Goal: Transaction & Acquisition: Purchase product/service

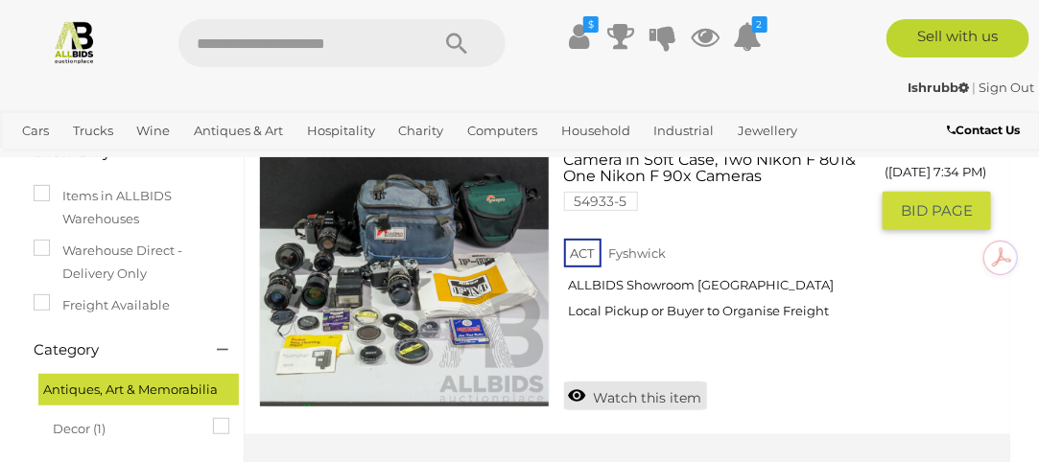
scroll to position [288, 0]
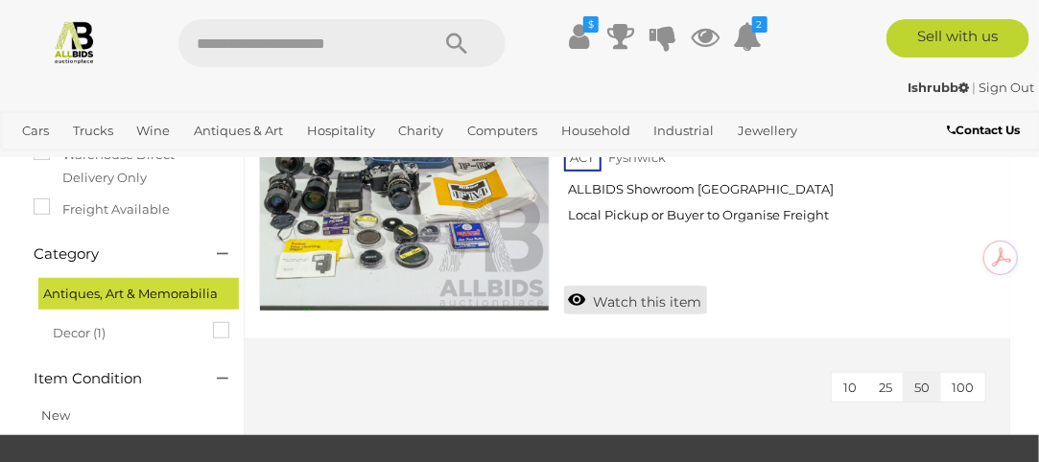
click at [634, 300] on link "Watch this item" at bounding box center [635, 300] width 143 height 29
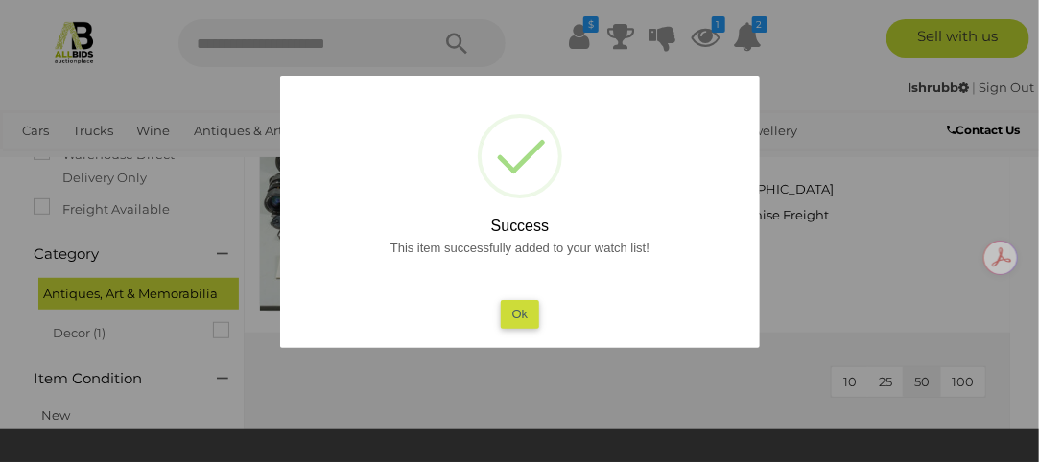
scroll to position [672, 0]
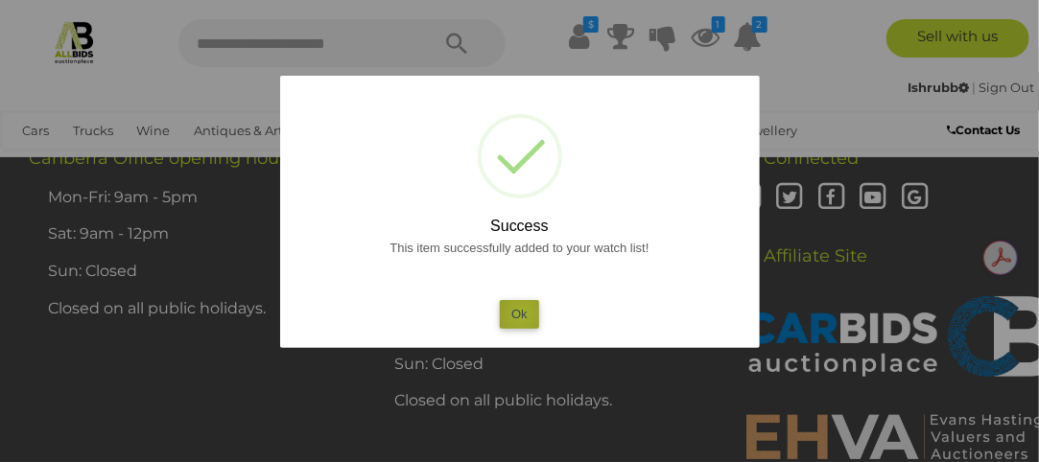
click at [522, 315] on button "Ok" at bounding box center [519, 314] width 39 height 28
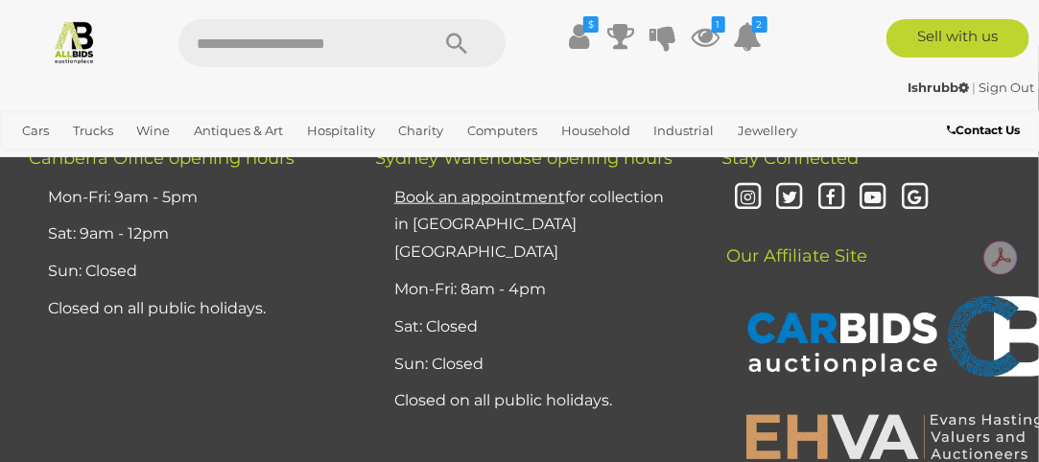
scroll to position [192, 0]
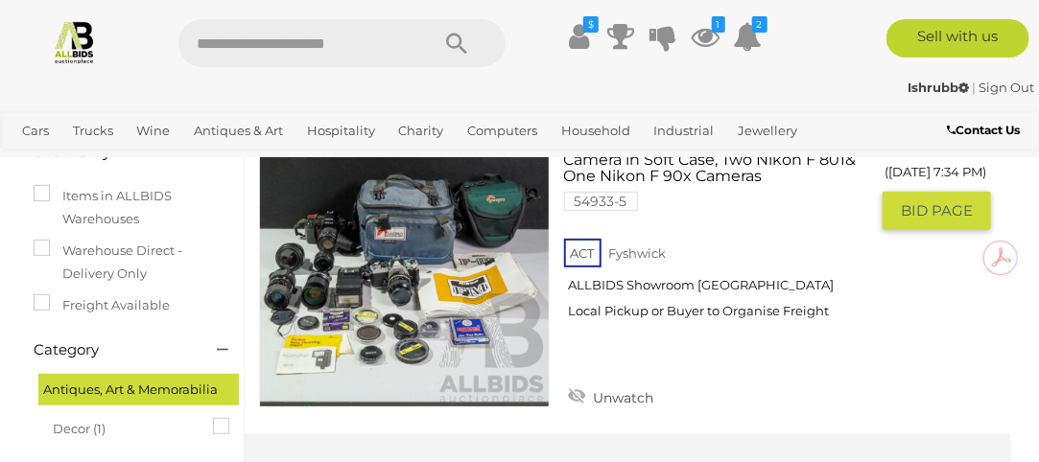
click at [443, 249] on link at bounding box center [404, 262] width 291 height 291
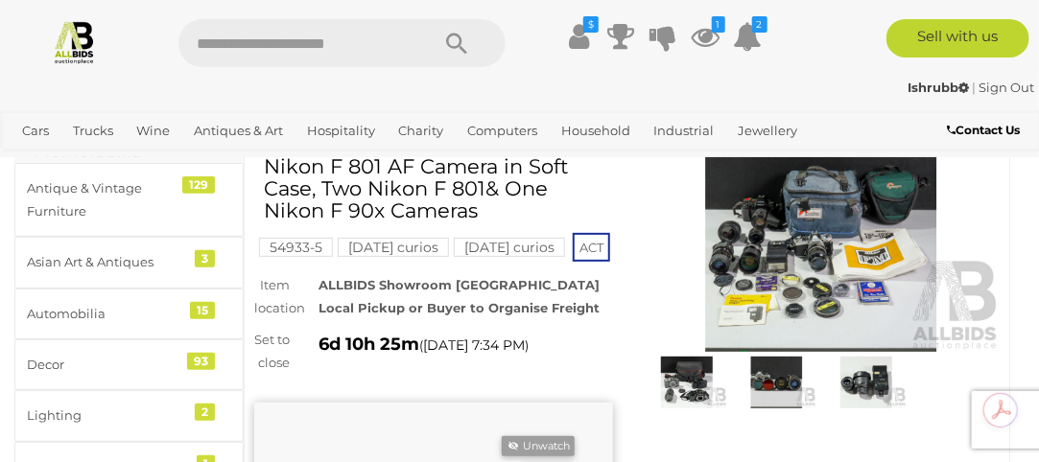
scroll to position [28, 0]
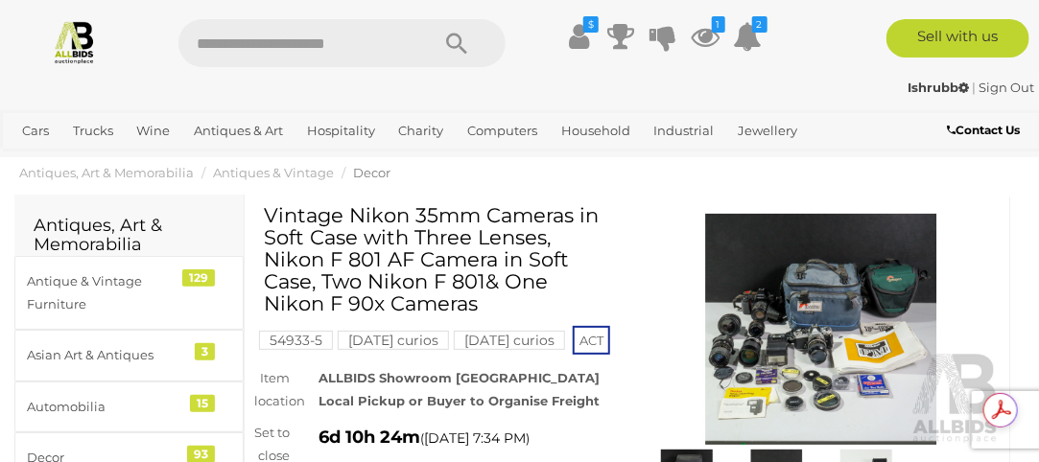
click at [776, 327] on img at bounding box center [821, 329] width 359 height 231
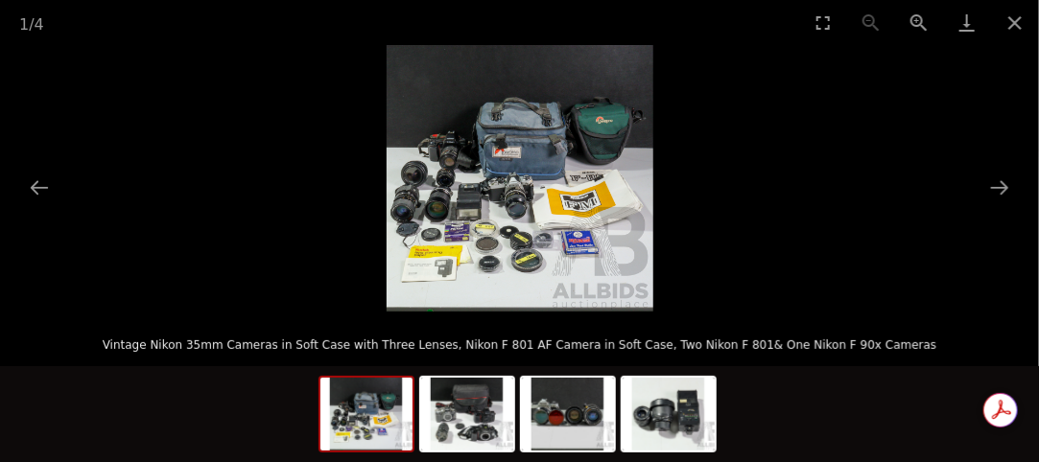
click at [526, 187] on img at bounding box center [520, 178] width 267 height 267
click at [919, 21] on button "Zoom in" at bounding box center [919, 22] width 48 height 45
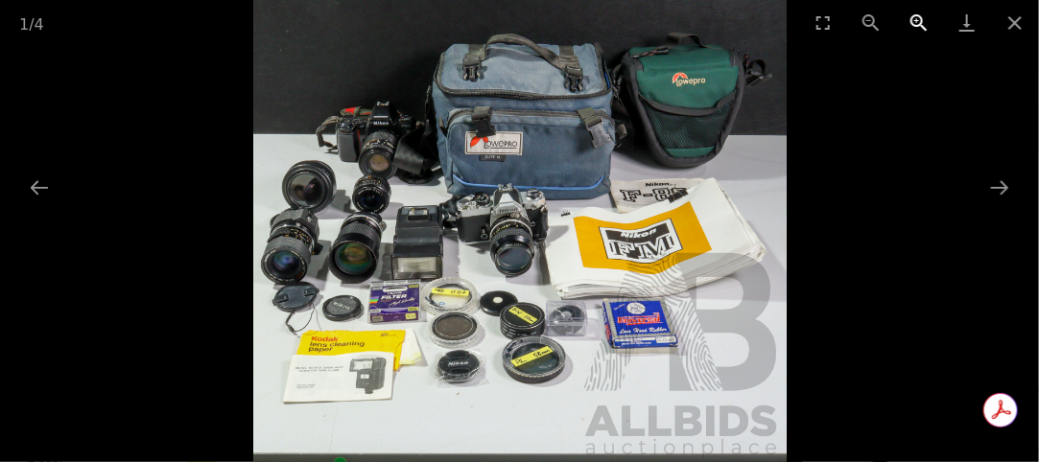
click at [922, 21] on button "Zoom in" at bounding box center [919, 22] width 48 height 45
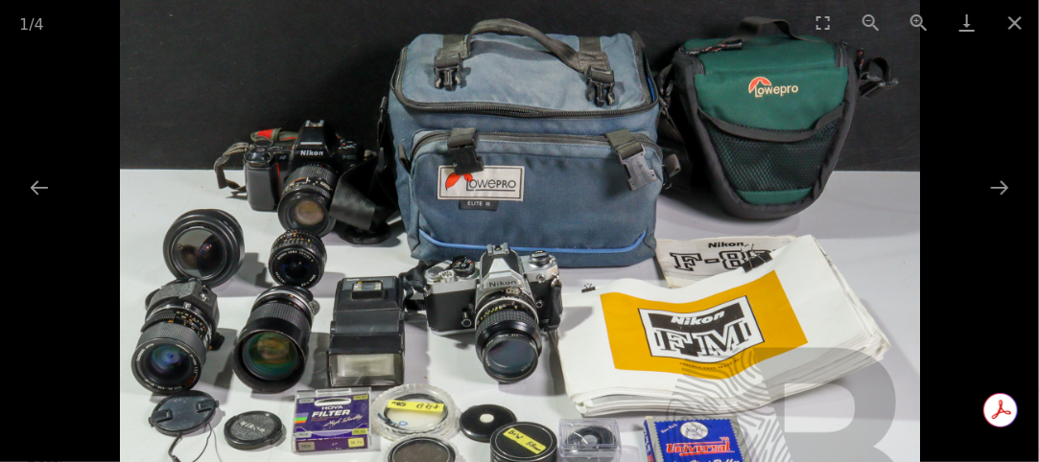
drag, startPoint x: 460, startPoint y: 225, endPoint x: 491, endPoint y: 362, distance: 139.9
click at [491, 362] on img at bounding box center [520, 262] width 800 height 800
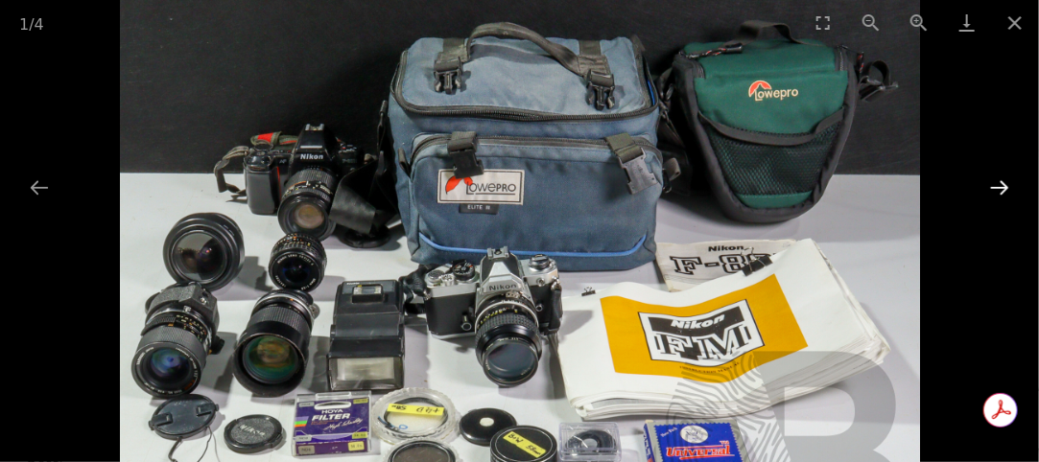
click at [1006, 190] on button "Next slide" at bounding box center [1000, 187] width 40 height 37
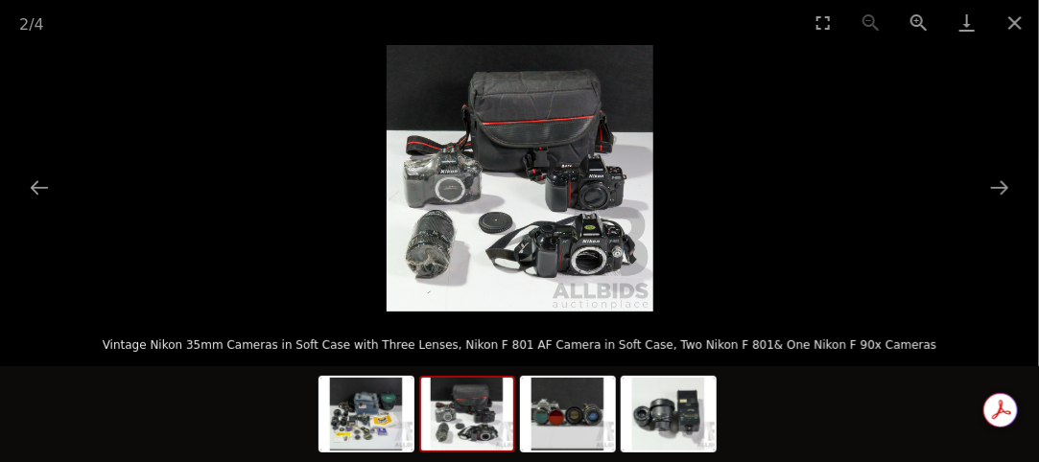
click at [501, 232] on img at bounding box center [520, 178] width 267 height 267
click at [913, 19] on button "Zoom in" at bounding box center [919, 22] width 48 height 45
click at [914, 20] on button "Zoom in" at bounding box center [919, 22] width 48 height 45
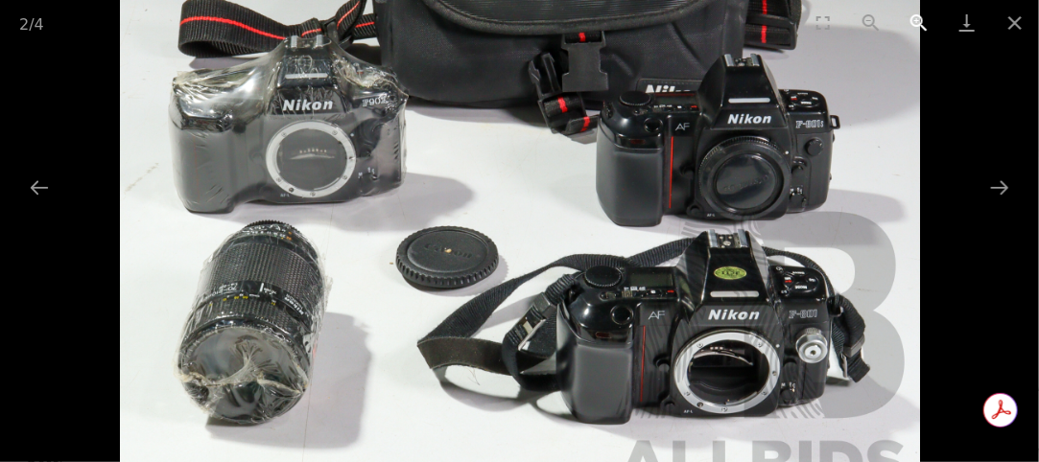
click at [917, 22] on button "Zoom in" at bounding box center [919, 22] width 48 height 45
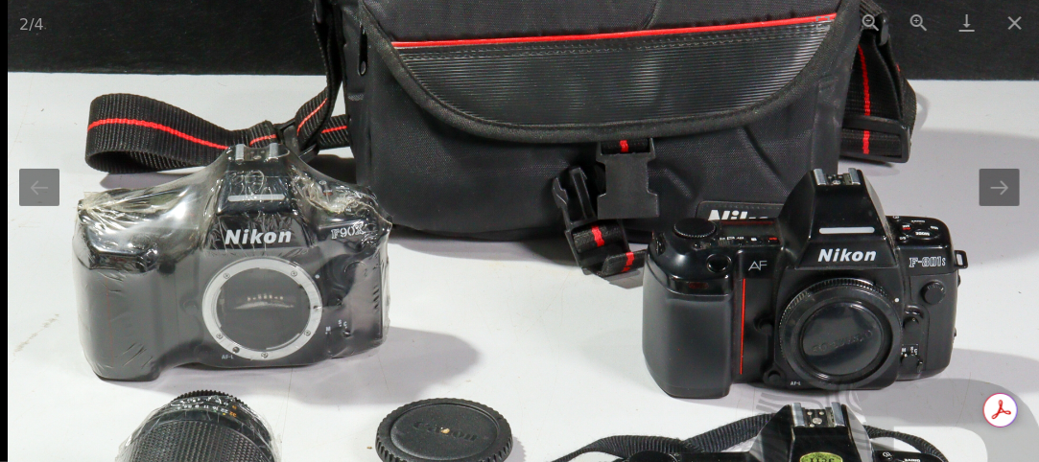
drag, startPoint x: 535, startPoint y: 243, endPoint x: 593, endPoint y: 408, distance: 174.8
click at [593, 408] on img at bounding box center [540, 264] width 1067 height 1067
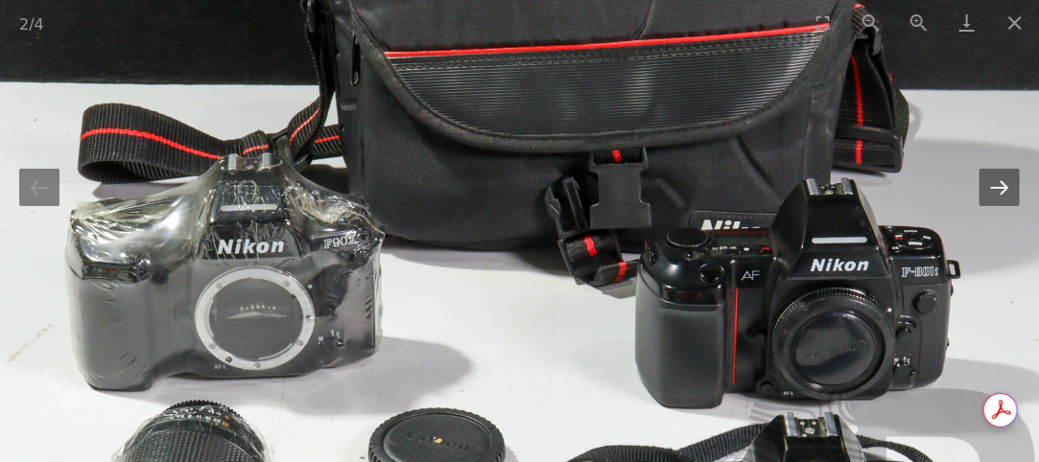
click at [1004, 192] on button "Next slide" at bounding box center [1000, 187] width 40 height 37
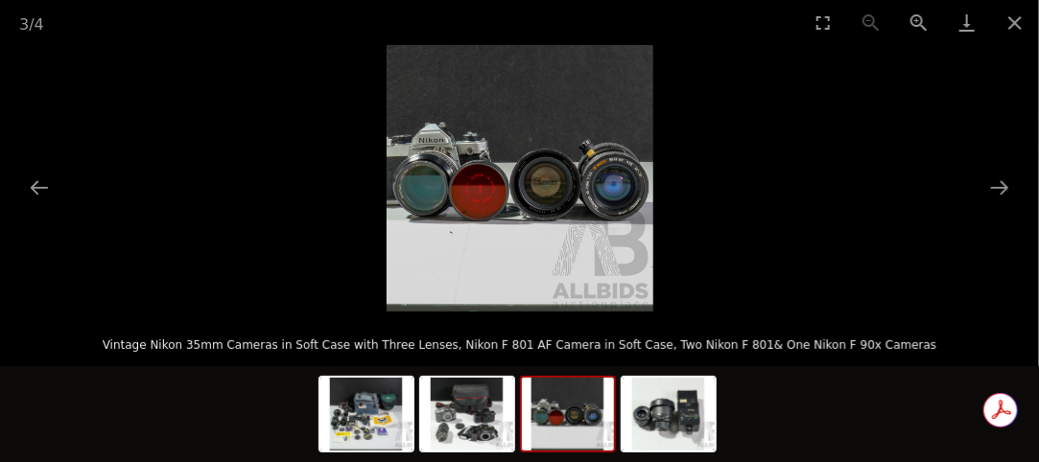
click at [477, 199] on img at bounding box center [520, 178] width 267 height 267
click at [919, 18] on button "Zoom in" at bounding box center [919, 22] width 48 height 45
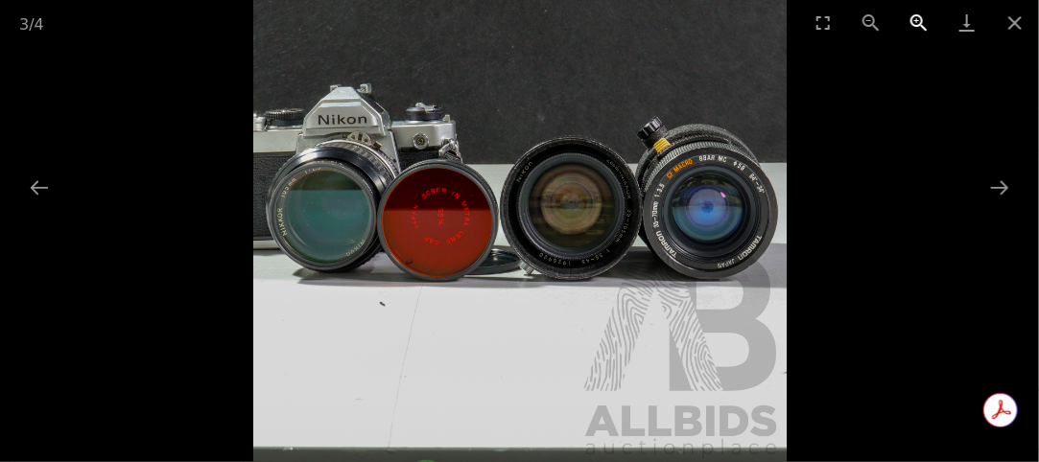
click at [922, 19] on button "Zoom in" at bounding box center [919, 22] width 48 height 45
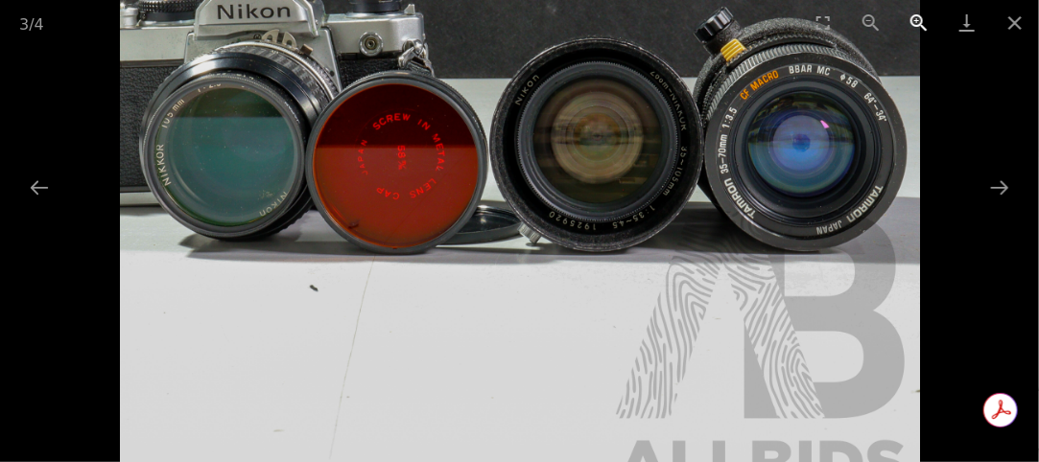
click at [922, 19] on button "Zoom in" at bounding box center [919, 22] width 48 height 45
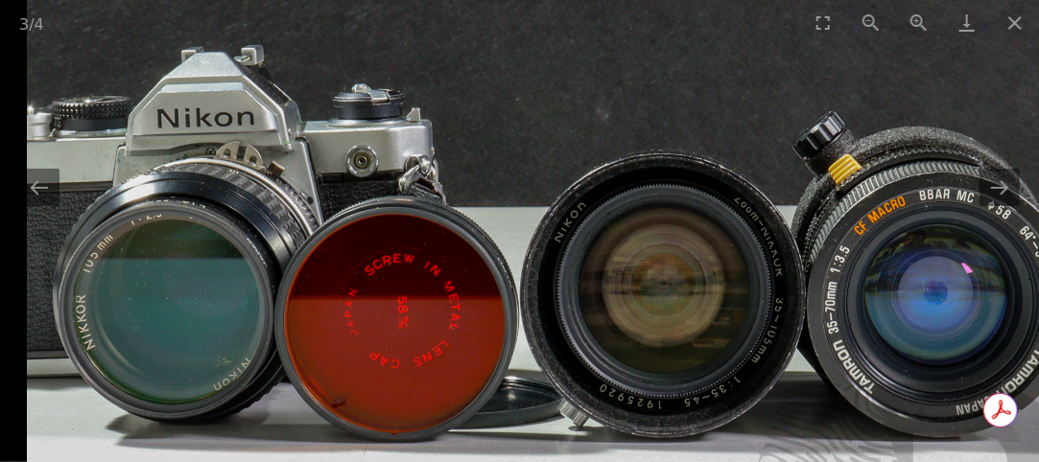
drag, startPoint x: 565, startPoint y: 219, endPoint x: 664, endPoint y: 411, distance: 215.9
click at [664, 411] on img at bounding box center [560, 270] width 1067 height 1067
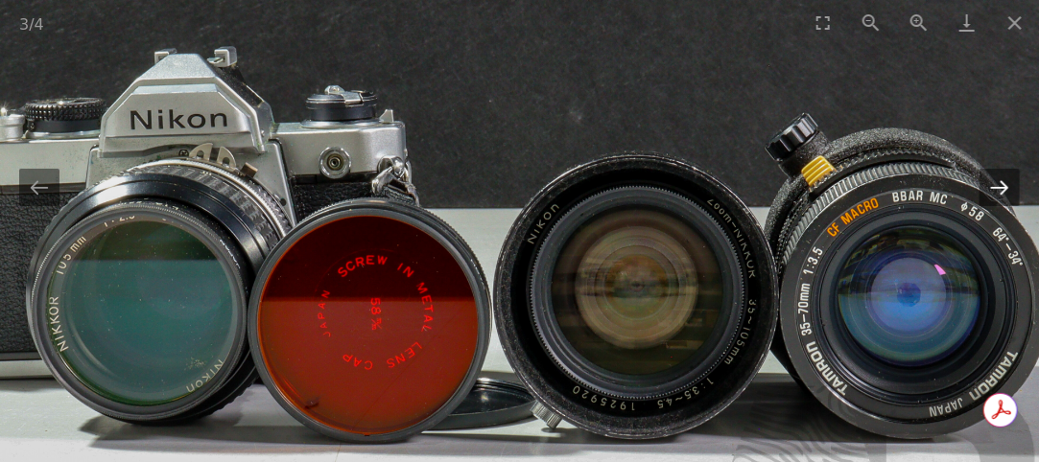
click at [1007, 184] on button "Next slide" at bounding box center [1000, 187] width 40 height 37
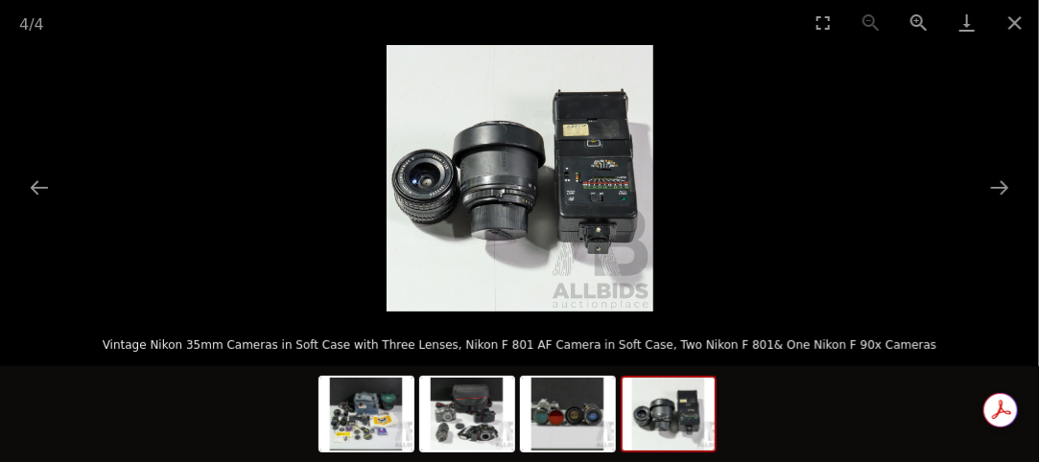
click at [531, 156] on img at bounding box center [520, 178] width 267 height 267
click at [920, 19] on button "Zoom in" at bounding box center [919, 22] width 48 height 45
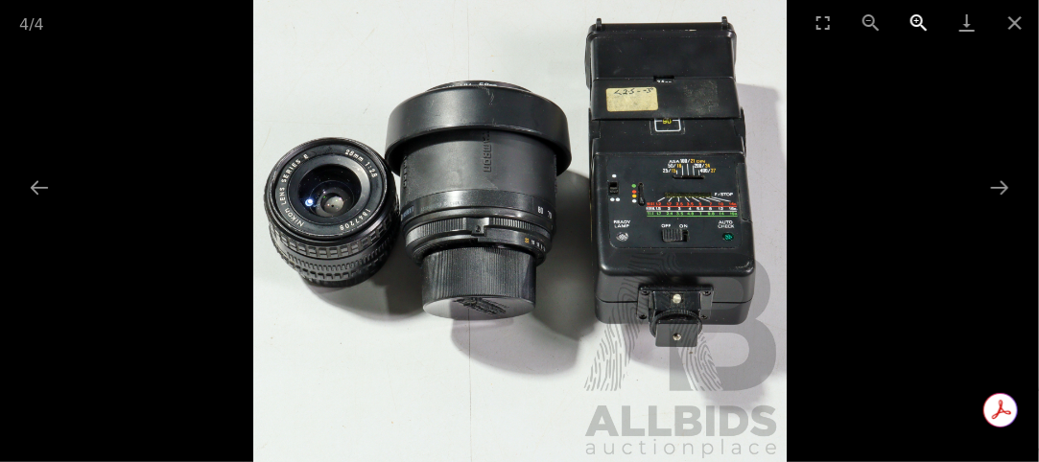
click at [914, 20] on button "Zoom in" at bounding box center [919, 22] width 48 height 45
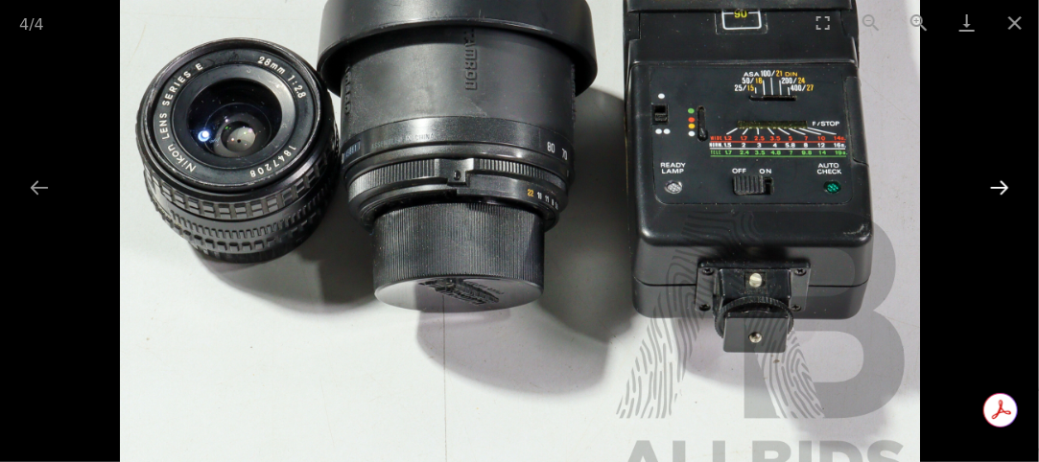
click at [1004, 185] on button "Next slide" at bounding box center [1000, 187] width 40 height 37
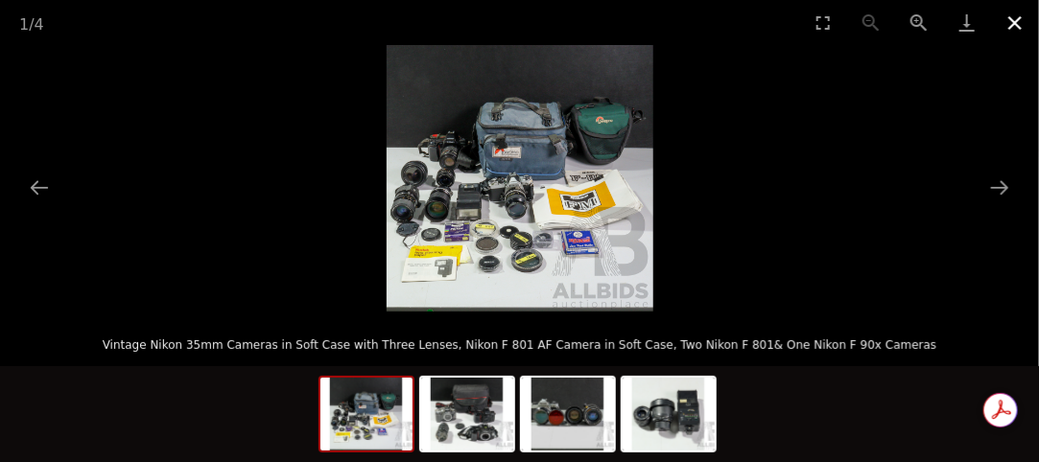
click at [1020, 20] on button "Close gallery" at bounding box center [1015, 22] width 48 height 45
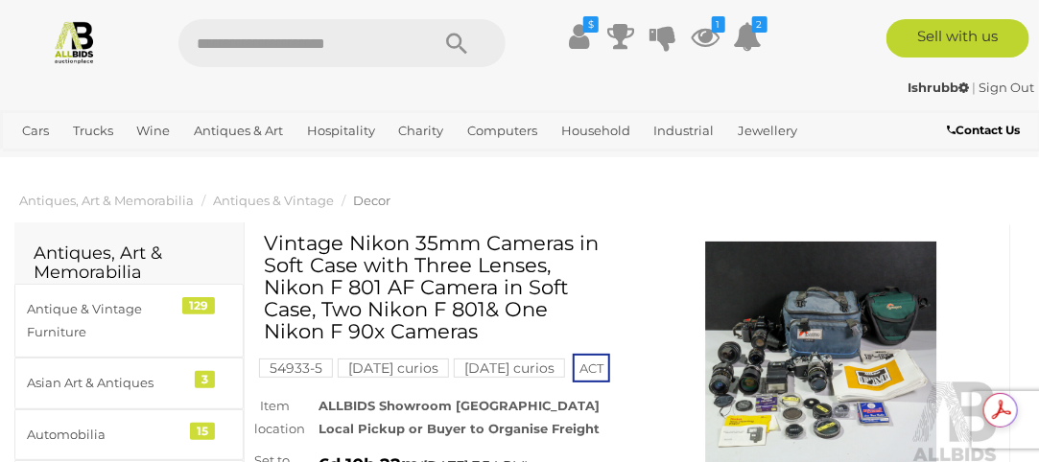
scroll to position [28, 0]
